Goal: Transaction & Acquisition: Purchase product/service

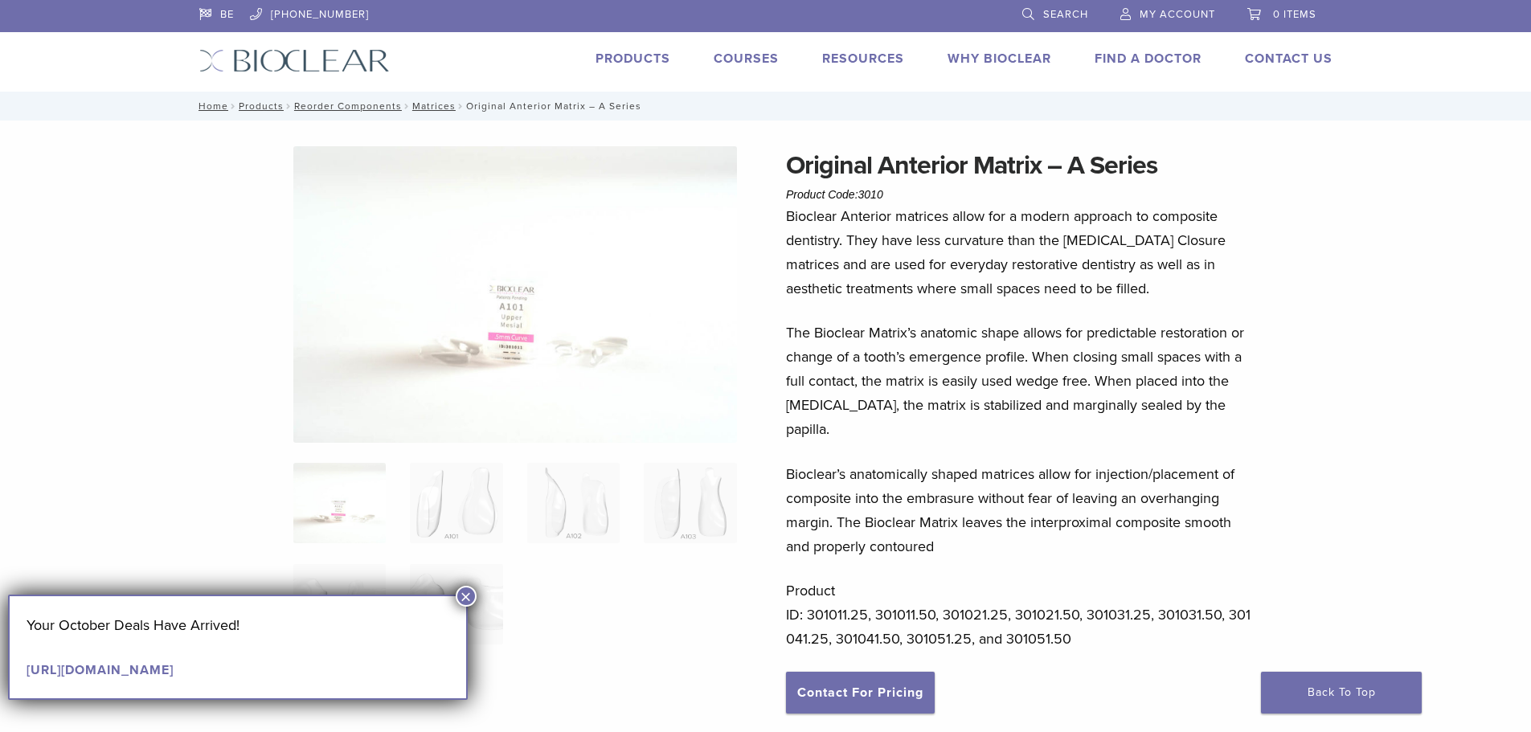
click at [629, 61] on link "Products" at bounding box center [633, 59] width 75 height 16
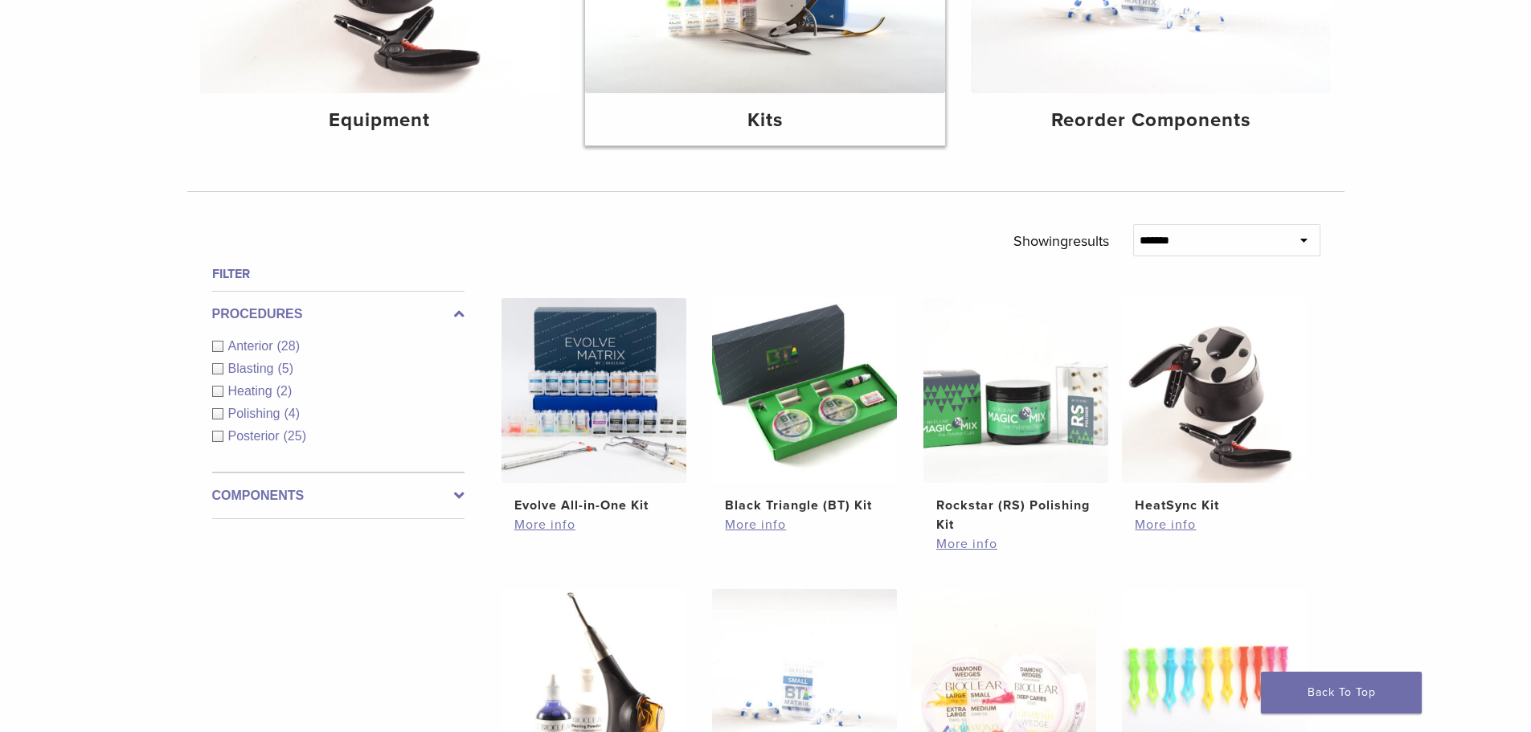
scroll to position [482, 0]
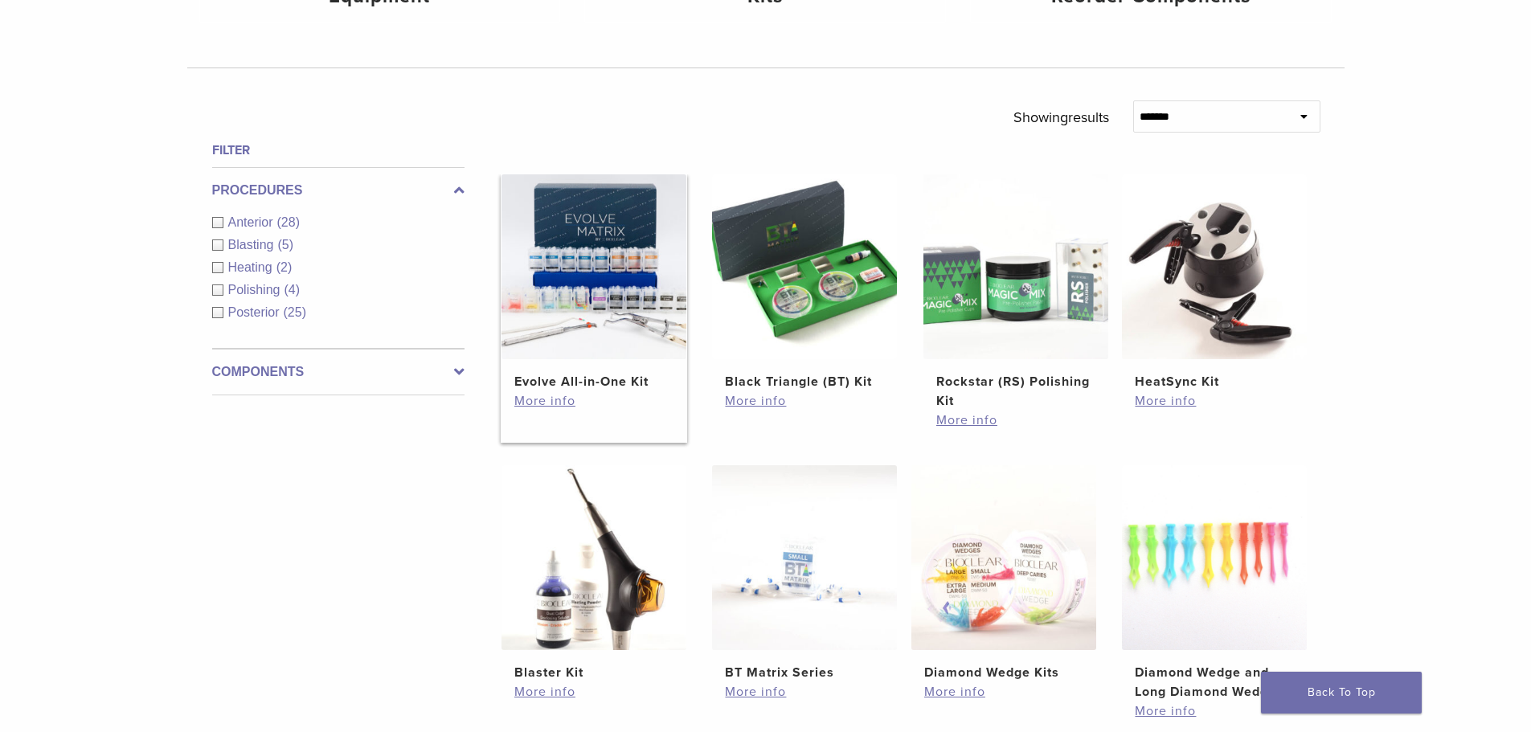
click at [647, 295] on img at bounding box center [594, 266] width 185 height 185
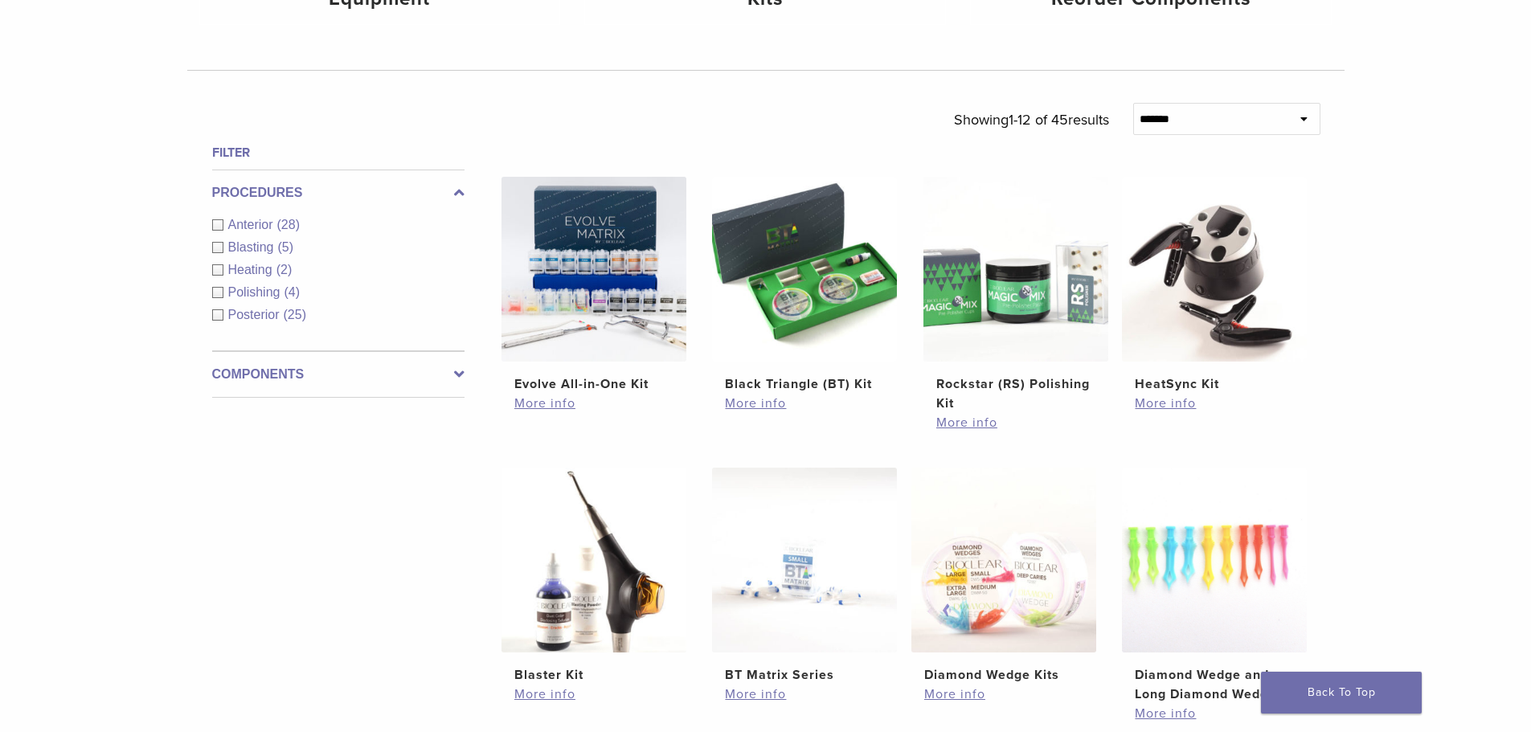
scroll to position [641, 0]
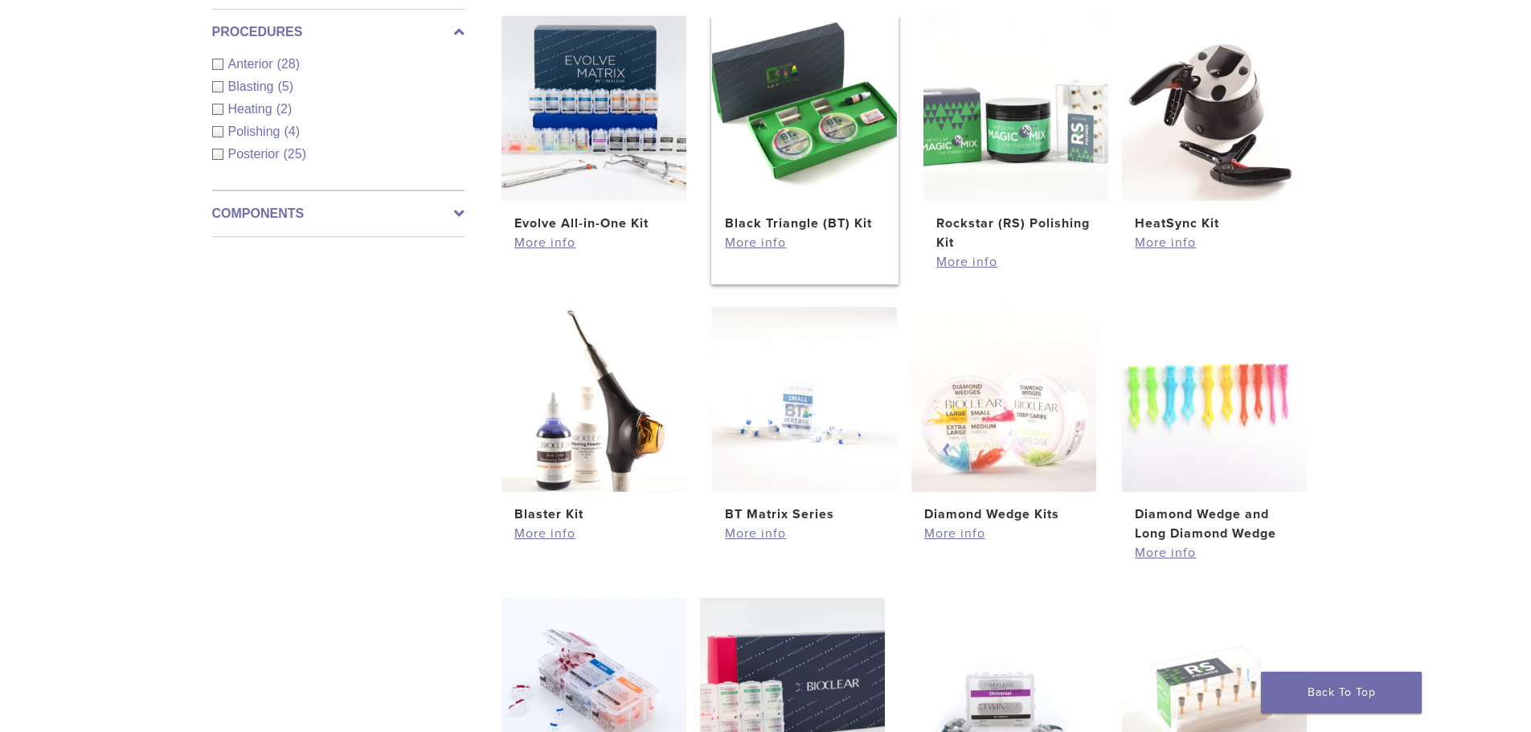
click at [850, 107] on img at bounding box center [804, 108] width 185 height 185
